Goal: Task Accomplishment & Management: Manage account settings

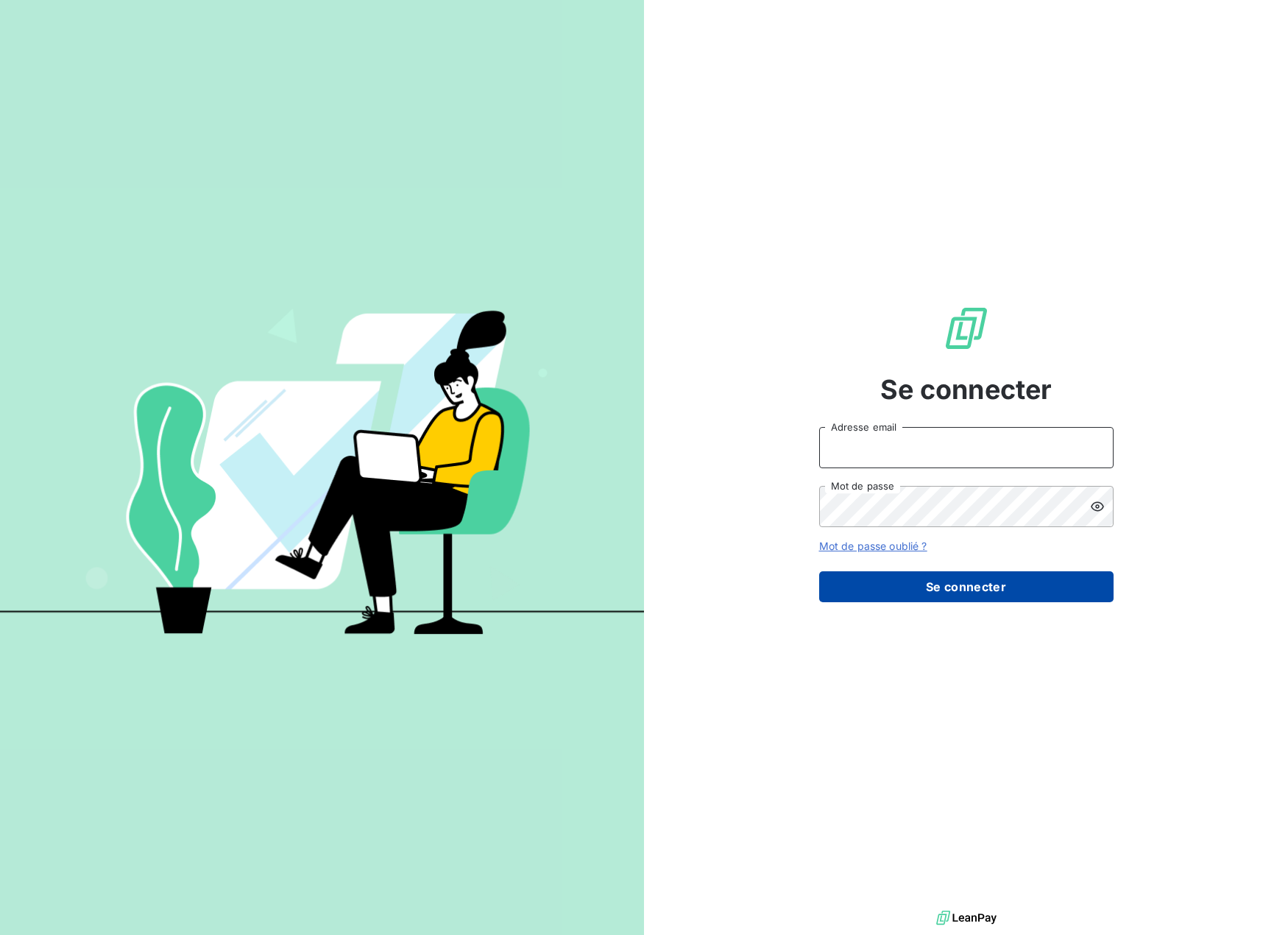
type input "[PERSON_NAME][EMAIL_ADDRESS][PERSON_NAME][DOMAIN_NAME]"
click at [950, 581] on button "Se connecter" at bounding box center [967, 586] width 294 height 31
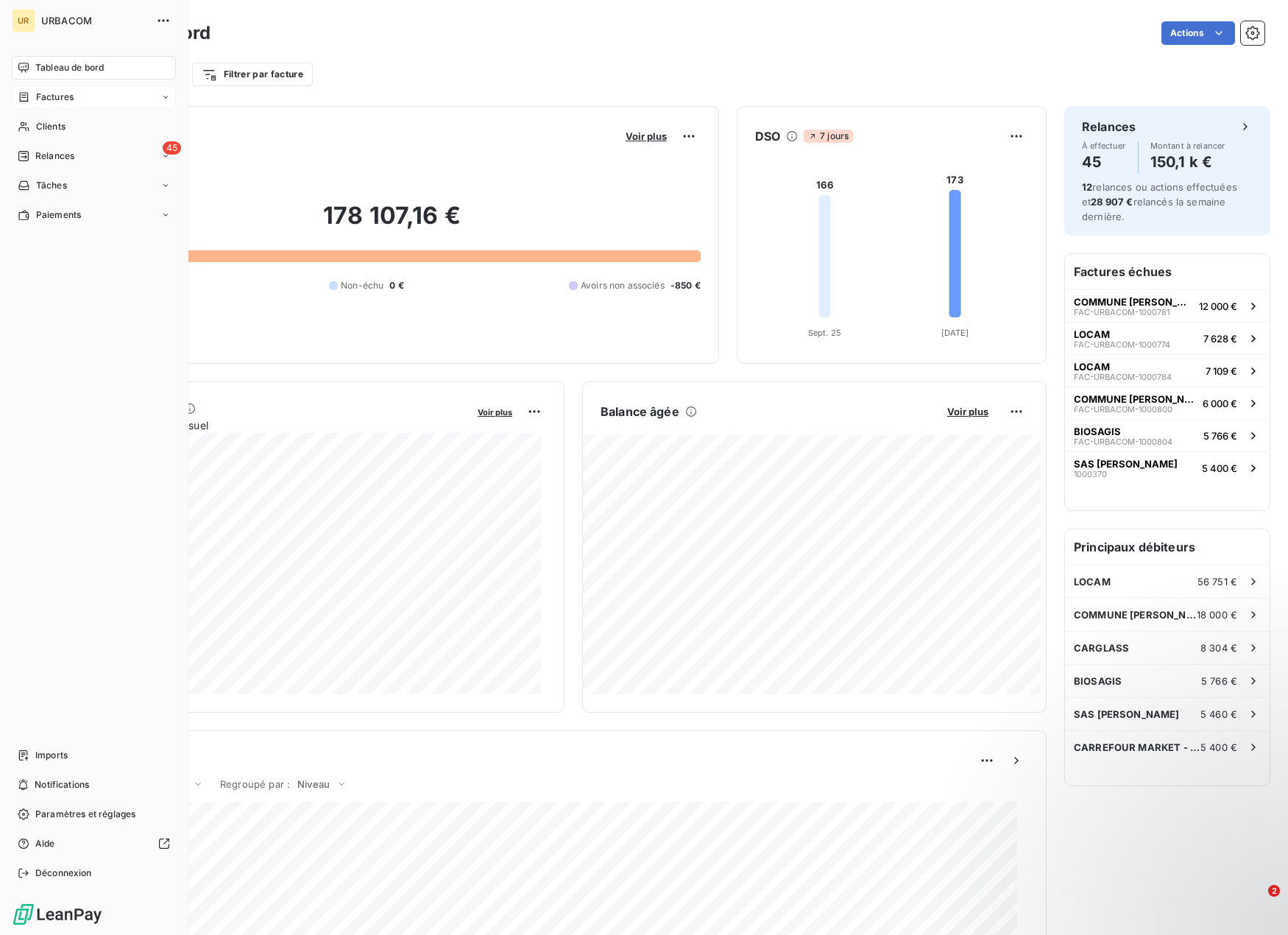
click at [63, 97] on span "Factures" at bounding box center [54, 97] width 38 height 14
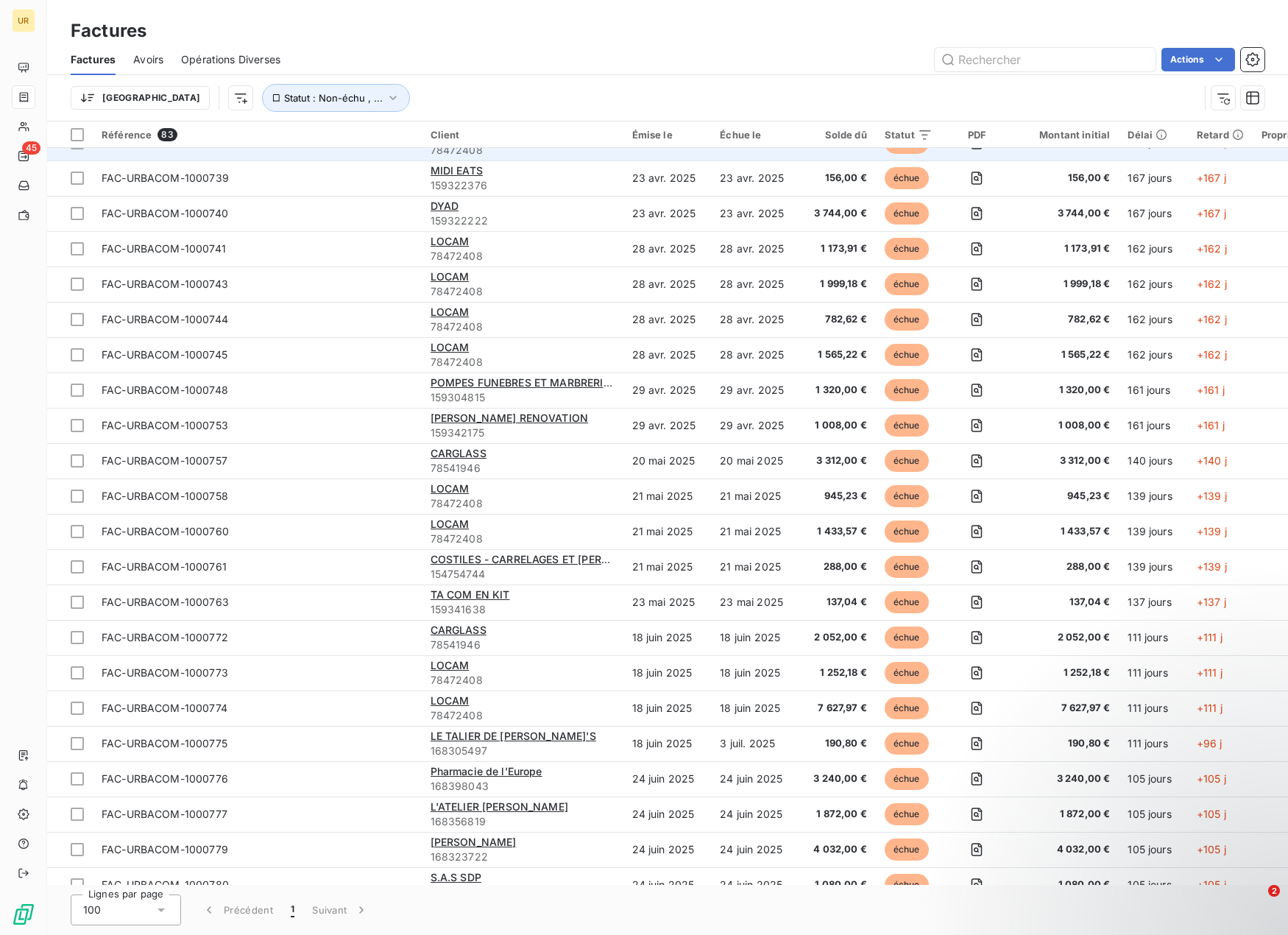
scroll to position [951, 0]
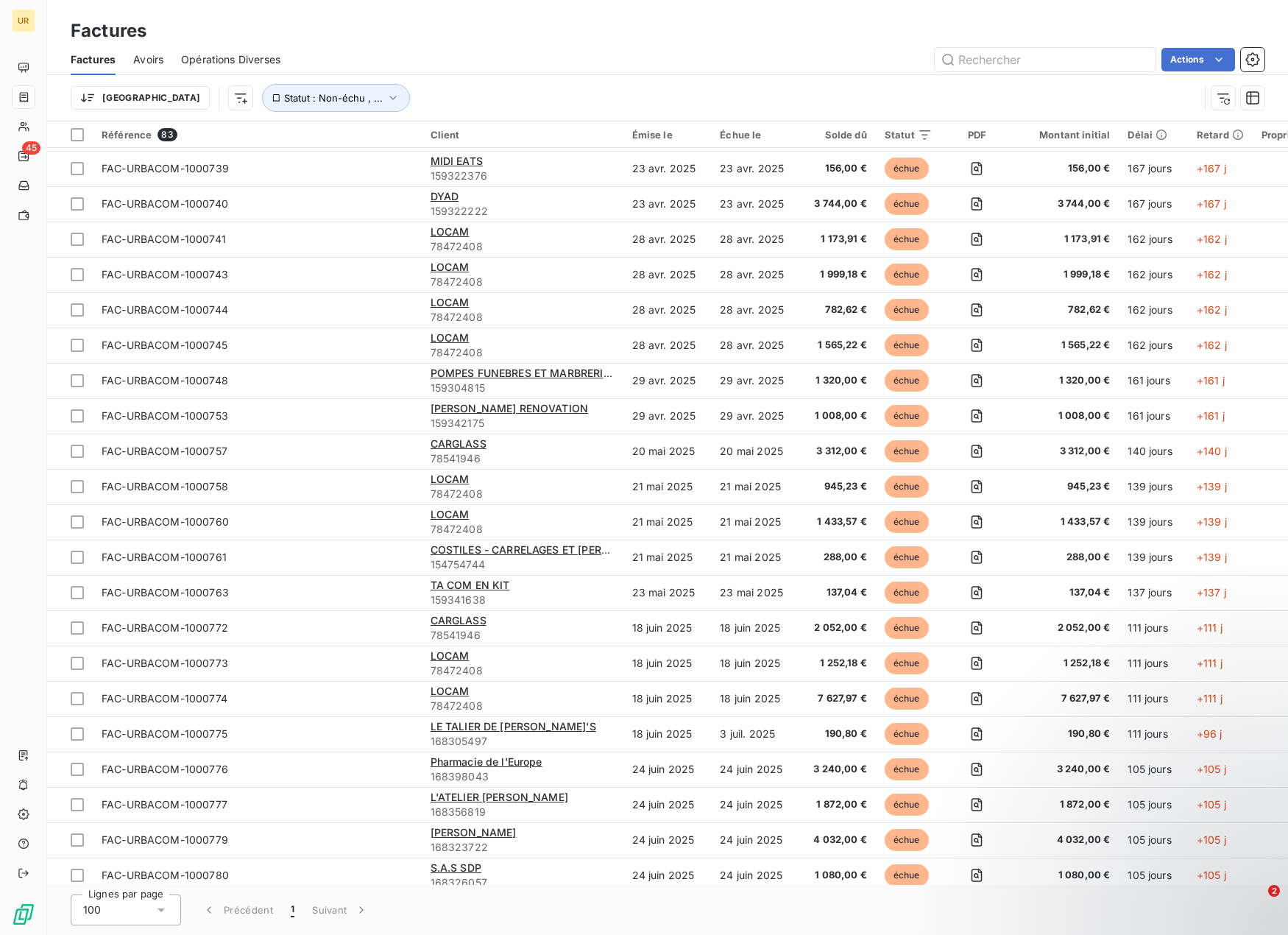
click at [955, 88] on div "Trier Statut : Non-échu , ..." at bounding box center [634, 98] width 1128 height 28
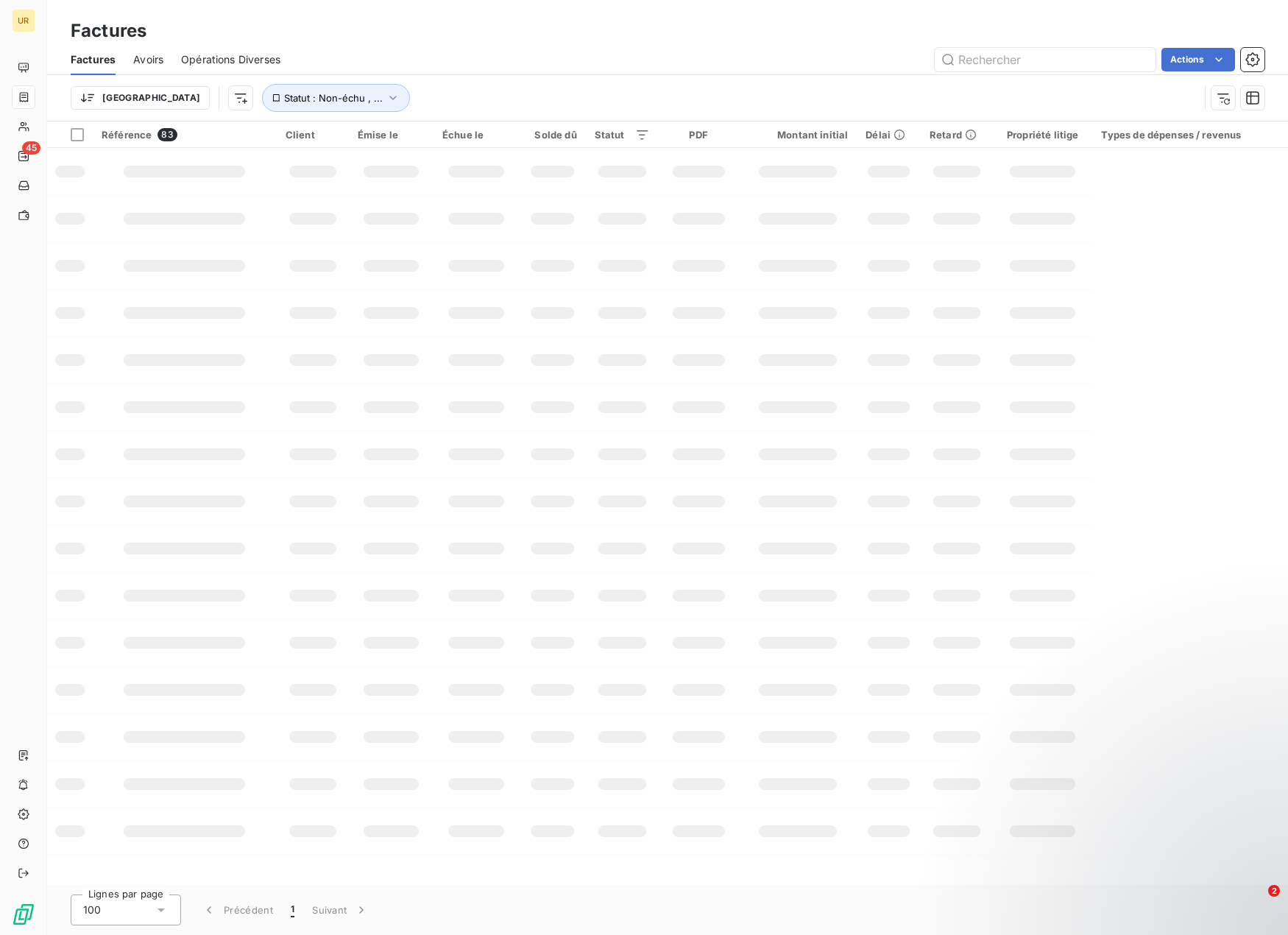
scroll to position [0, 0]
